Goal: Information Seeking & Learning: Understand process/instructions

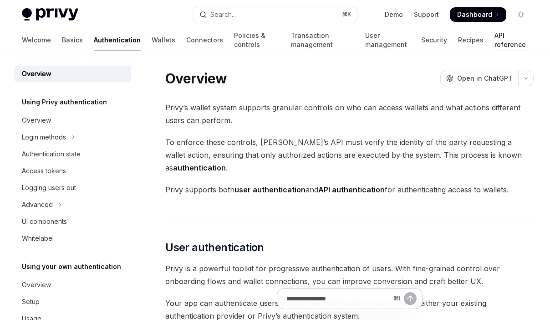
click at [498, 41] on link "API reference" at bounding box center [511, 40] width 34 height 22
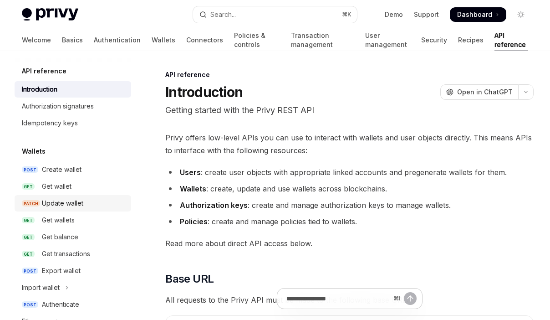
click at [87, 206] on div "Update wallet" at bounding box center [84, 203] width 84 height 11
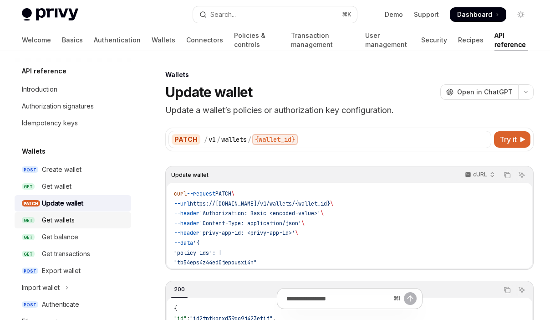
click at [87, 226] on link "GET Get wallets" at bounding box center [73, 220] width 117 height 16
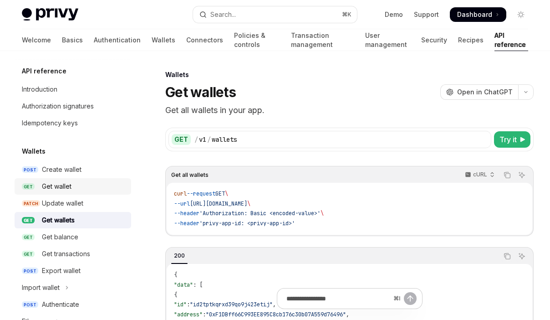
click at [86, 191] on div "Get wallet" at bounding box center [84, 186] width 84 height 11
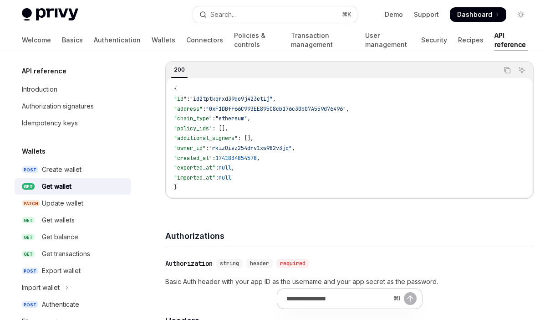
scroll to position [187, 0]
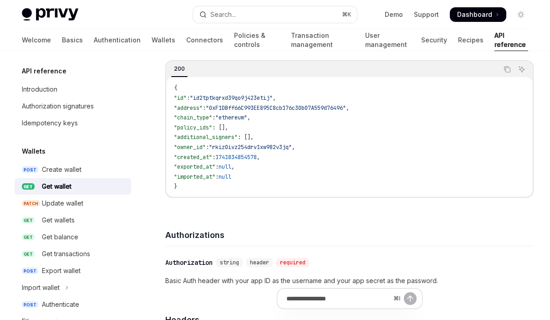
click at [274, 181] on code "{ "id" : "id2tptkqrxd39qo9j423etij" , "address" : "0xF1DBff66C993EE895C8cb176c3…" at bounding box center [349, 137] width 351 height 108
click at [195, 190] on code "{ "id" : "id2tptkqrxd39qo9j423etij" , "address" : "0xF1DBff66C993EE895C8cb176c3…" at bounding box center [349, 137] width 351 height 108
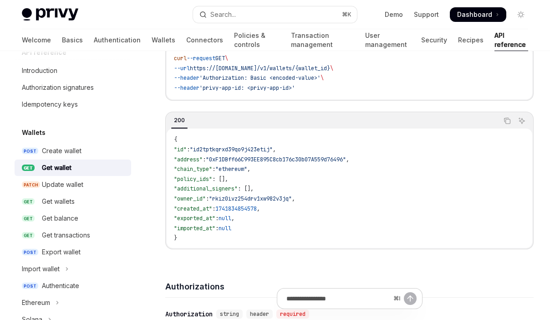
scroll to position [121, 0]
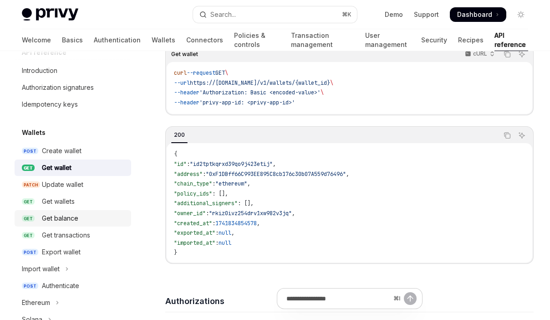
click at [71, 220] on div "Get balance" at bounding box center [60, 218] width 36 height 11
type textarea "*"
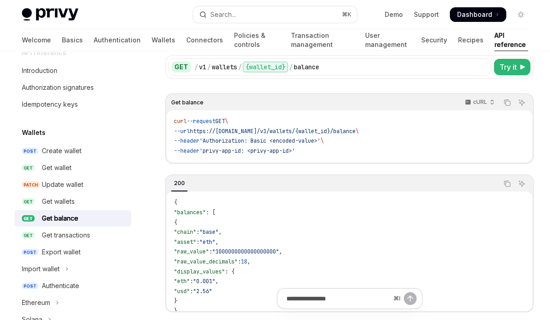
scroll to position [73, 0]
